Goal: Use online tool/utility: Utilize a website feature to perform a specific function

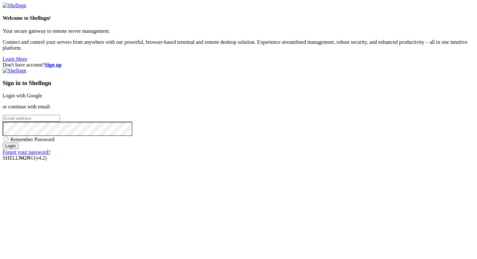
click at [42, 93] on link "Login with Google" at bounding box center [23, 96] width 40 height 6
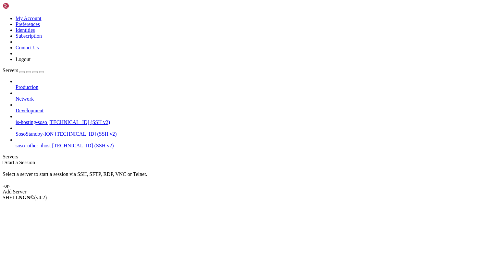
click at [48, 119] on span "[TECHNICAL_ID] (SSH v2)" at bounding box center [79, 122] width 62 height 6
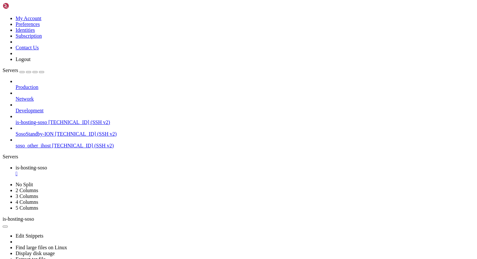
click at [128, 171] on div "" at bounding box center [245, 174] width 459 height 6
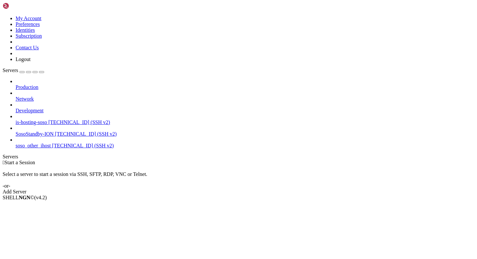
click at [55, 131] on span "[TECHNICAL_ID] (SSH v2)" at bounding box center [86, 134] width 62 height 6
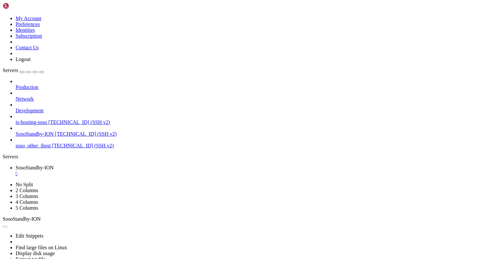
scroll to position [0, 0]
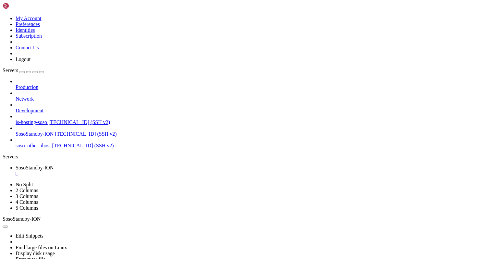
click at [135, 171] on div "" at bounding box center [245, 174] width 459 height 6
